Goal: Task Accomplishment & Management: Manage account settings

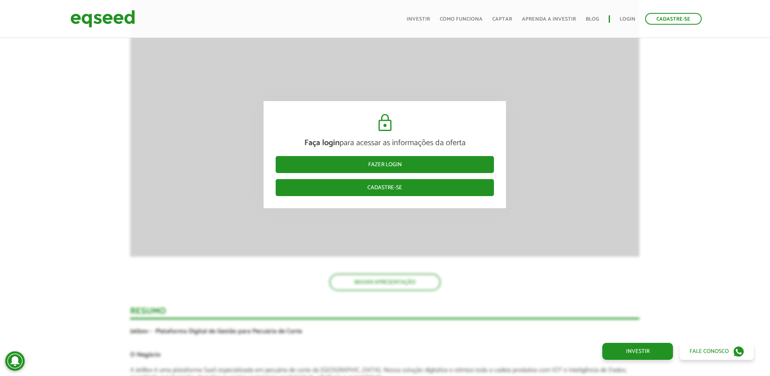
scroll to position [1446, 0]
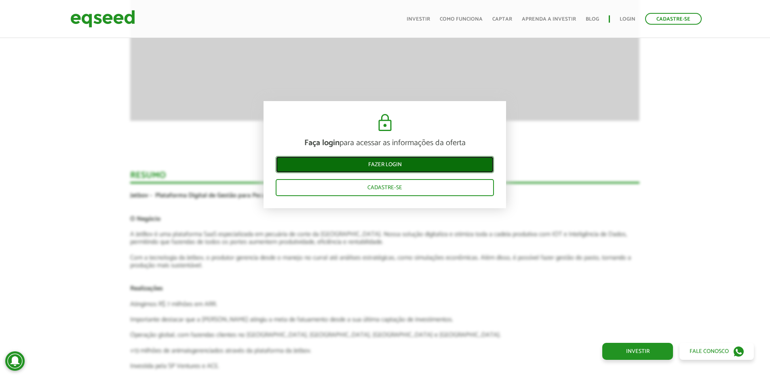
click at [407, 169] on link "Fazer login" at bounding box center [385, 164] width 218 height 17
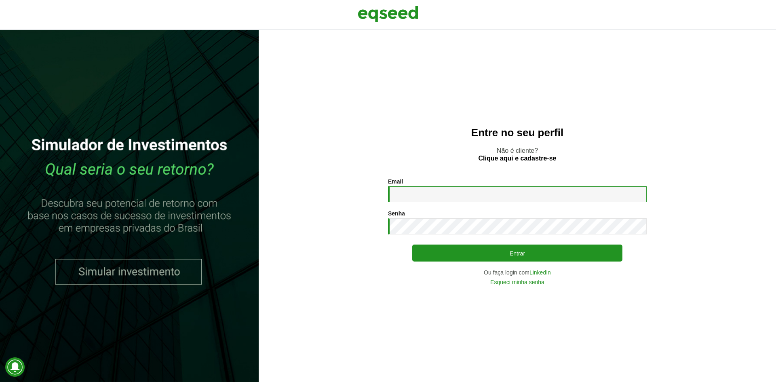
click at [418, 190] on input "Email *" at bounding box center [517, 194] width 259 height 16
click at [434, 201] on input "Email *" at bounding box center [517, 194] width 259 height 16
type input "**********"
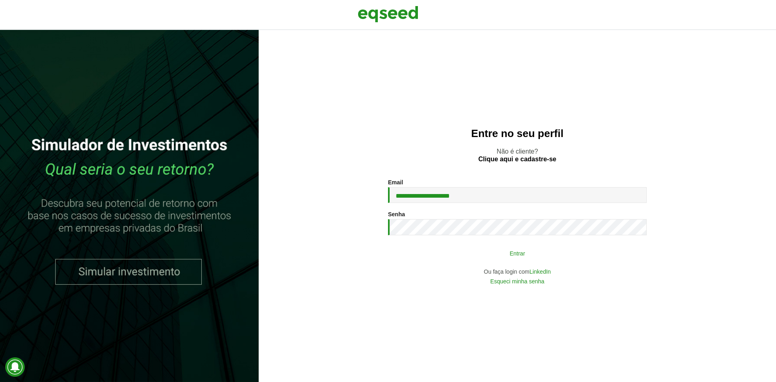
click at [495, 251] on button "Entrar" at bounding box center [517, 252] width 210 height 15
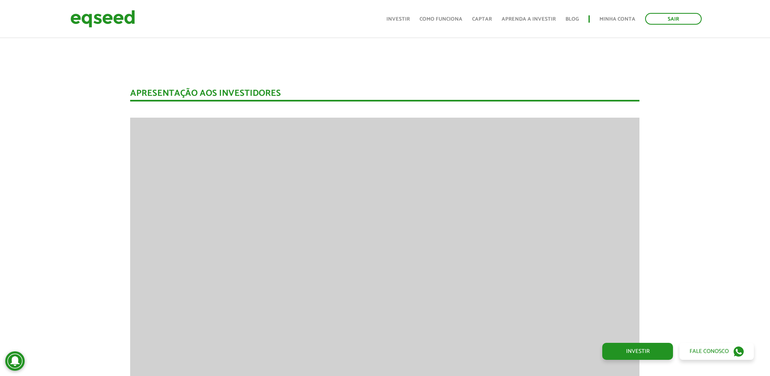
scroll to position [1120, 0]
